Goal: Task Accomplishment & Management: Manage account settings

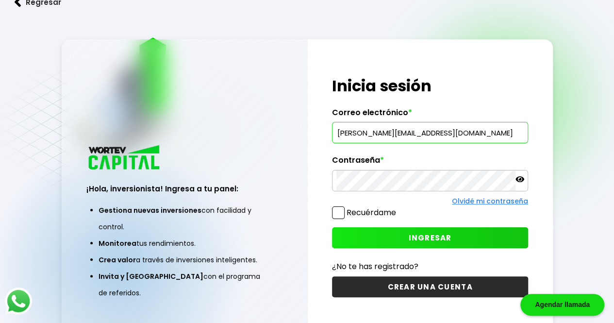
type input "[PERSON_NAME][EMAIL_ADDRESS][DOMAIN_NAME]"
click at [407, 242] on button "INGRESAR" at bounding box center [430, 237] width 196 height 21
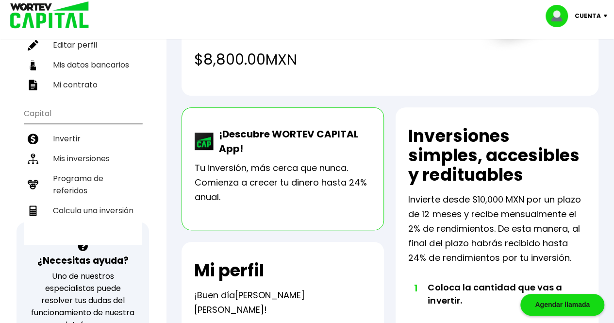
scroll to position [81, 0]
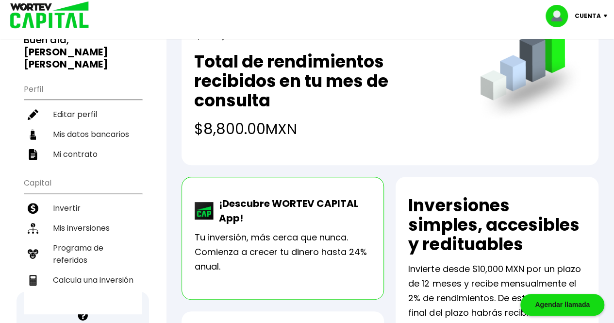
click at [73, 218] on li "Mis inversiones" at bounding box center [83, 228] width 118 height 20
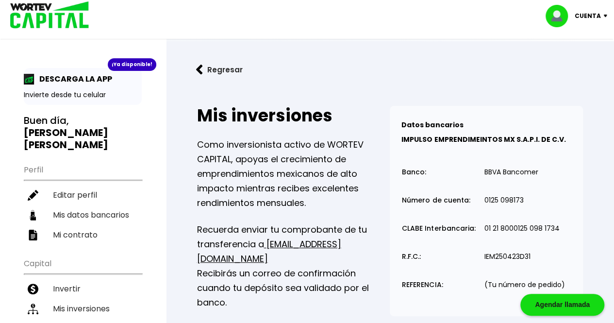
click at [595, 24] on div "Cuenta" at bounding box center [580, 16] width 68 height 22
click at [578, 66] on li "Cerrar sesión" at bounding box center [578, 65] width 78 height 20
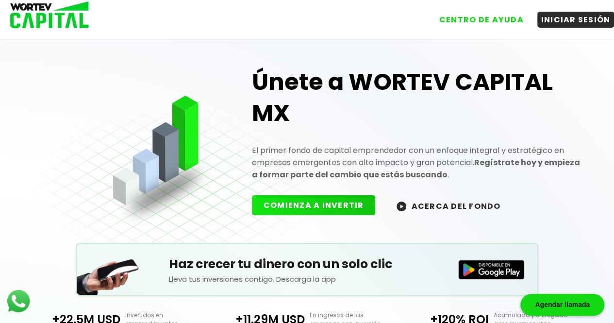
click at [596, 18] on button "INICIAR SESIÓN" at bounding box center [575, 20] width 77 height 16
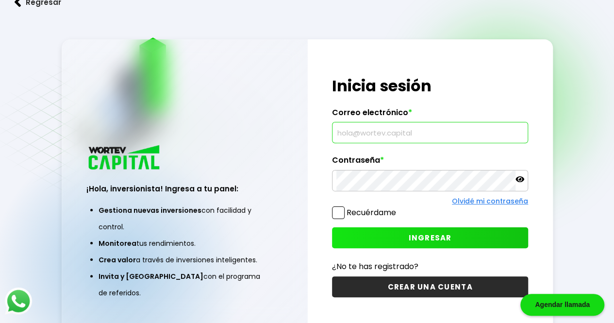
click at [374, 127] on input "text" at bounding box center [429, 132] width 187 height 20
type input "[EMAIL_ADDRESS][DOMAIN_NAME]"
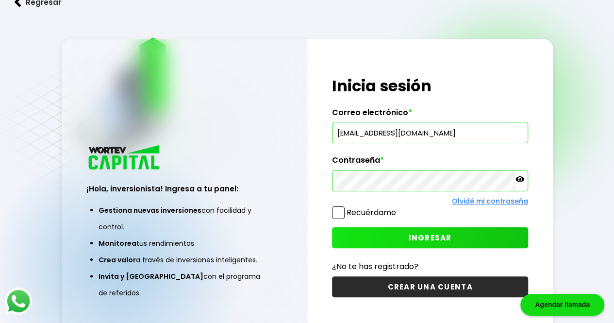
click at [470, 249] on div "¡Hola, inversionista! Ingresa tus credenciales para iniciar sesión Inicia sesió…" at bounding box center [430, 186] width 245 height 295
click at [472, 245] on button "INGRESAR" at bounding box center [430, 237] width 196 height 21
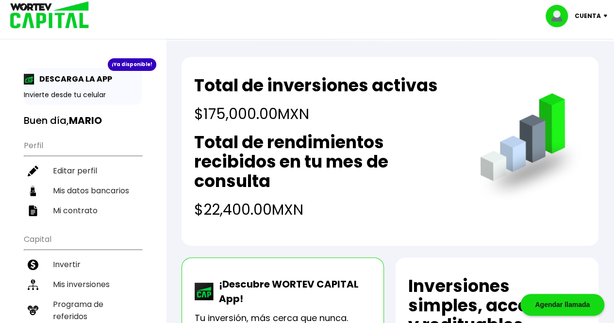
scroll to position [16, 0]
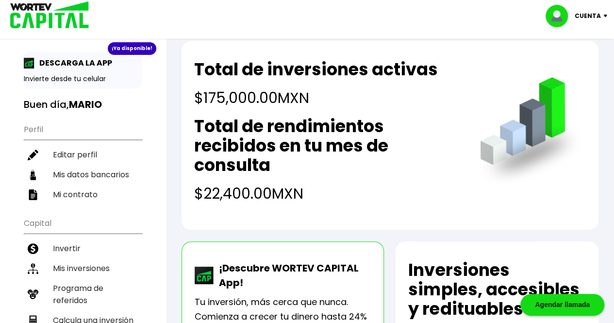
click at [83, 258] on li "Mis inversiones" at bounding box center [83, 268] width 118 height 20
